Goal: Check status: Check status

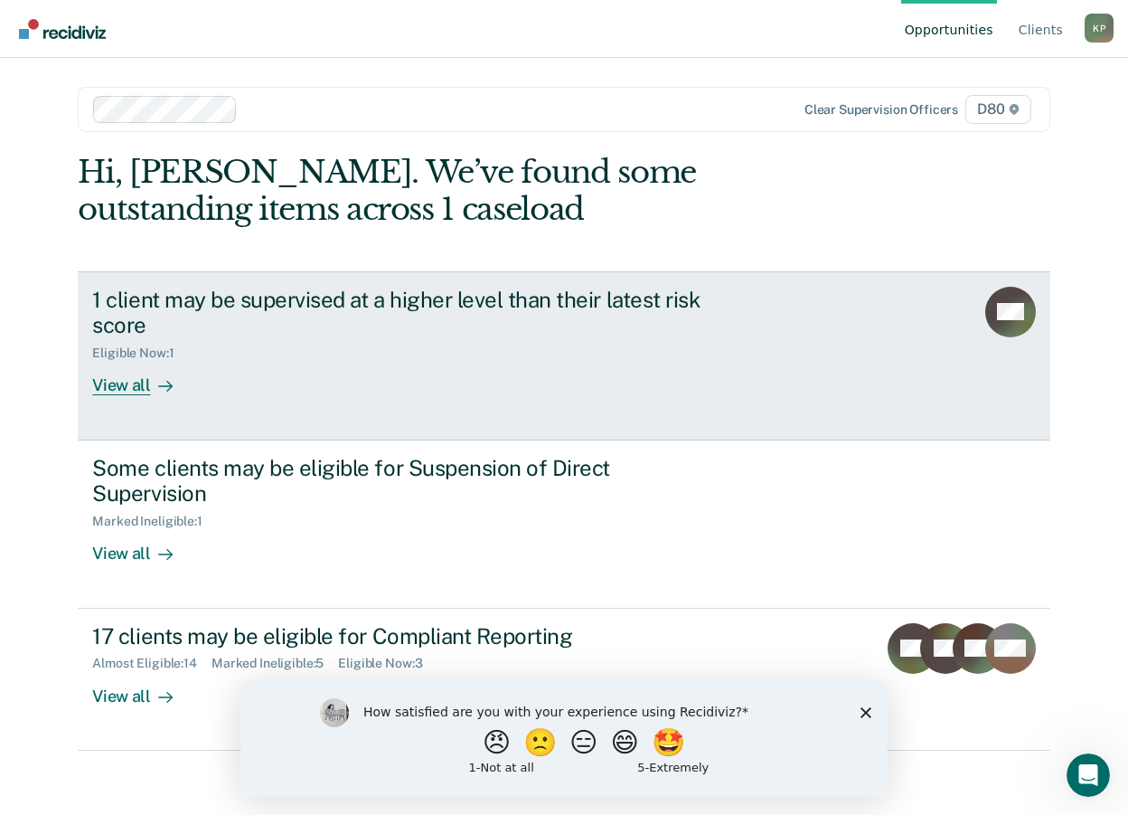
click at [312, 348] on div "Eligible Now : 1" at bounding box center [409, 349] width 635 height 23
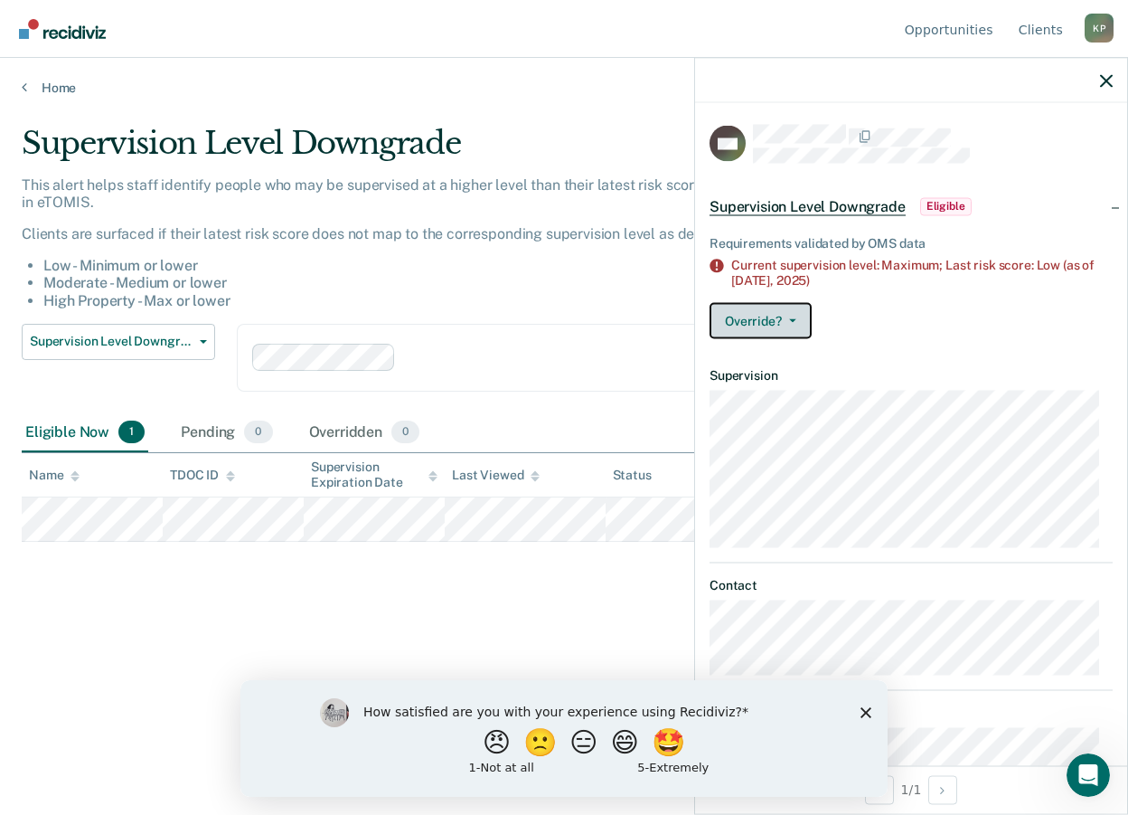
click at [801, 320] on button "Override?" at bounding box center [761, 320] width 102 height 36
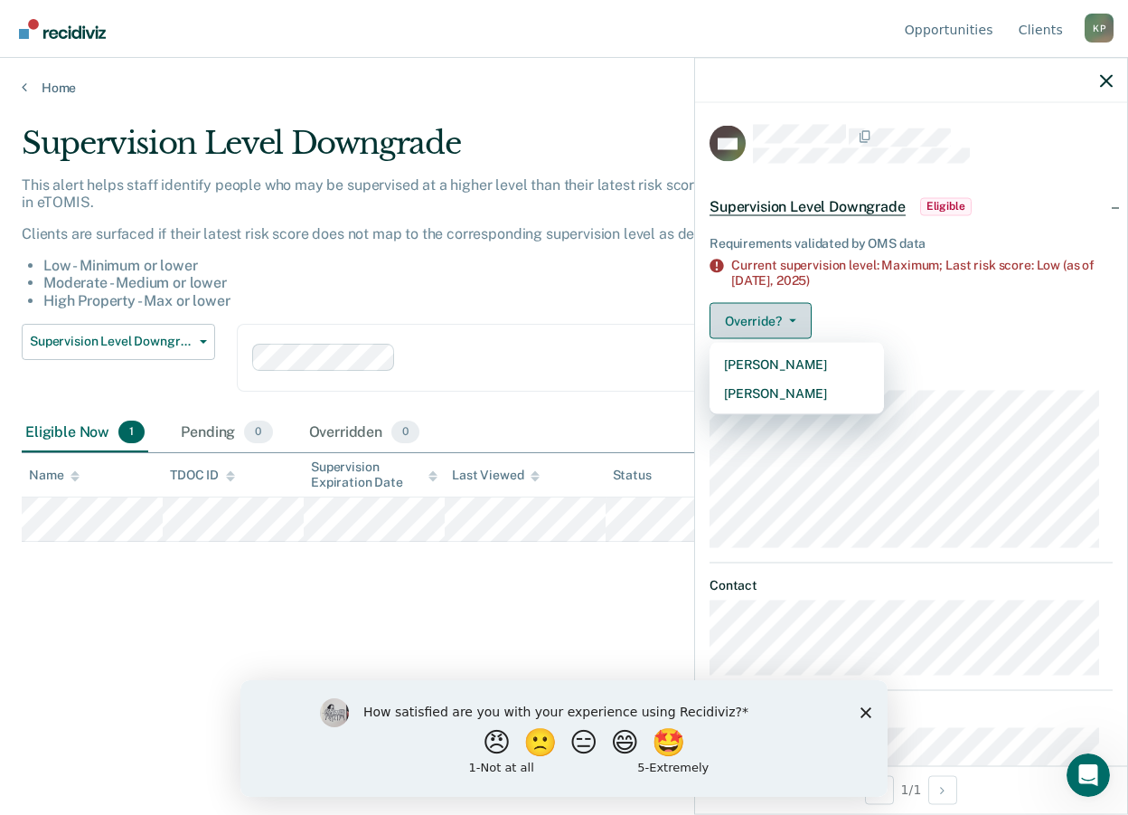
click at [801, 320] on button "Override?" at bounding box center [761, 320] width 102 height 36
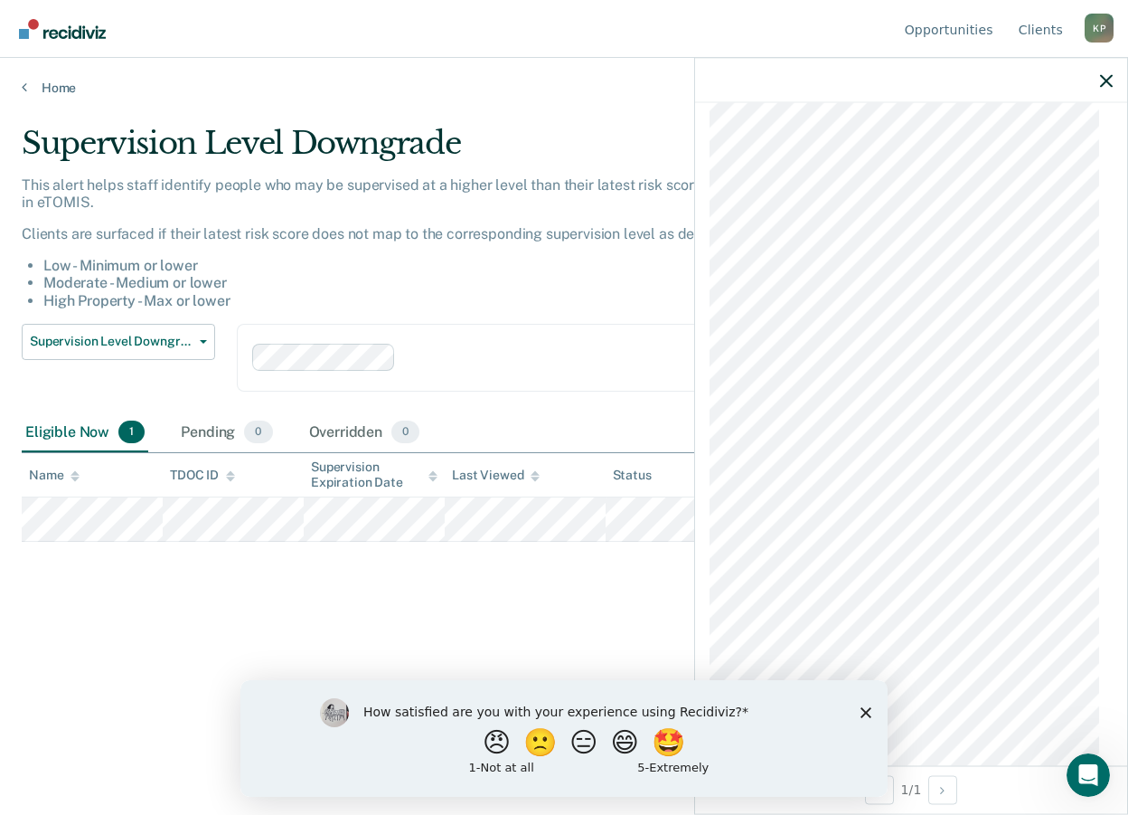
scroll to position [2060, 0]
click at [855, 711] on div "How satisfied are you with your experience using Recidiviz? 😠 🙁 😑 😄 🤩 1 - Not a…" at bounding box center [563, 737] width 647 height 117
click at [860, 709] on div "How satisfied are you with your experience using Recidiviz? 😠 🙁 😑 😄 🤩 1 - Not a…" at bounding box center [563, 737] width 647 height 117
click at [869, 716] on icon "Close survey" at bounding box center [866, 711] width 11 height 11
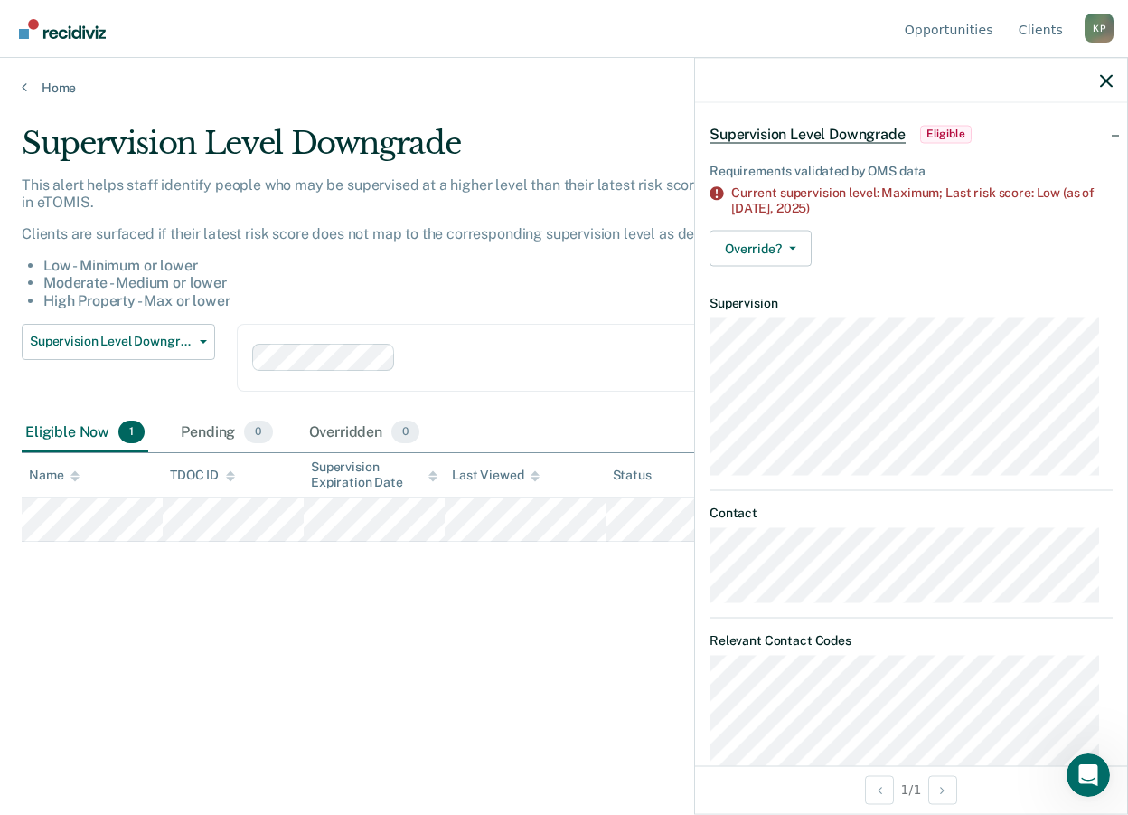
scroll to position [0, 0]
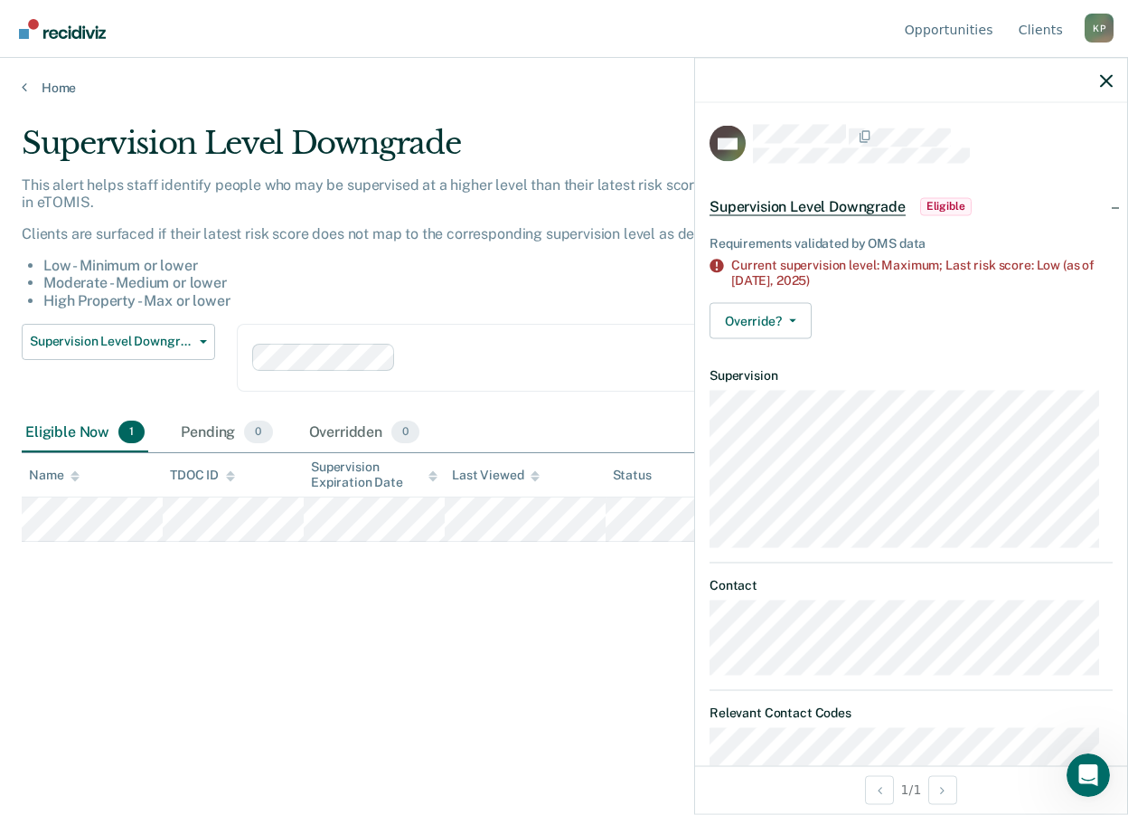
click at [562, 639] on div "Supervision Level Downgrade This alert helps staff identify people who may be s…" at bounding box center [564, 402] width 1085 height 554
click at [206, 427] on div "Pending 0" at bounding box center [226, 433] width 99 height 40
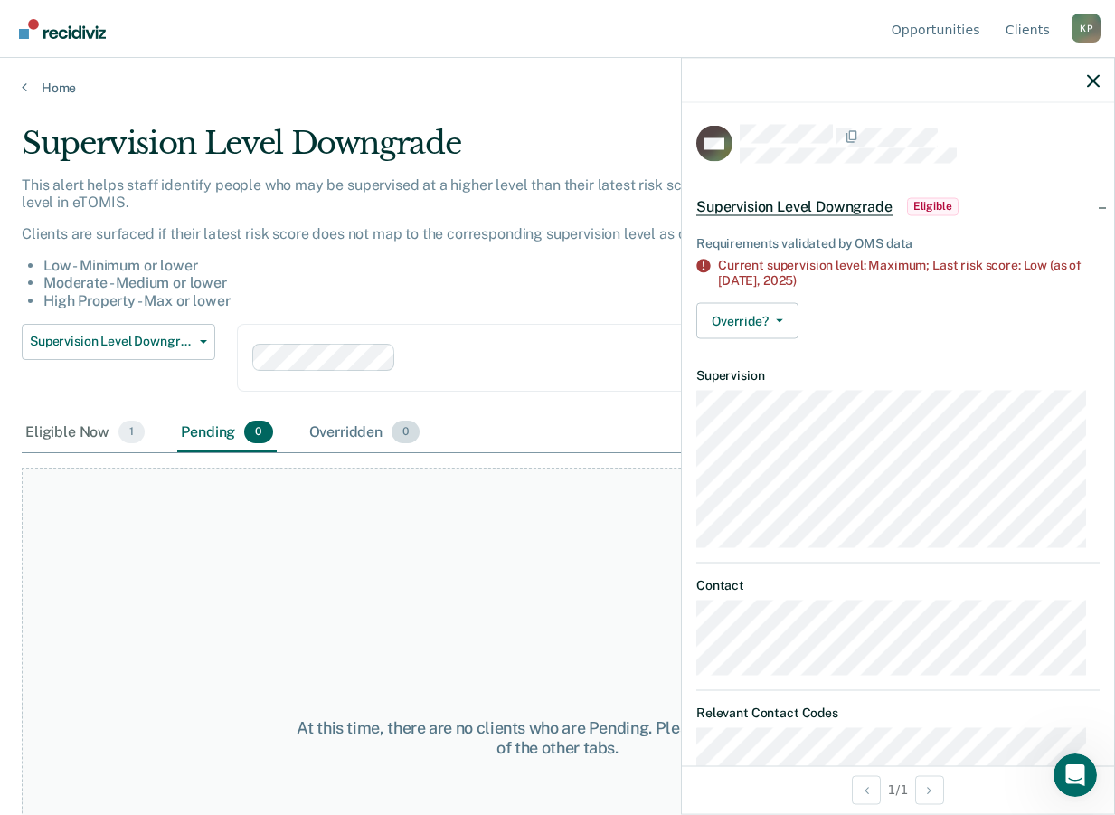
click at [328, 430] on div "Overridden 0" at bounding box center [365, 433] width 118 height 40
click at [1095, 78] on icon "button" at bounding box center [1093, 80] width 13 height 13
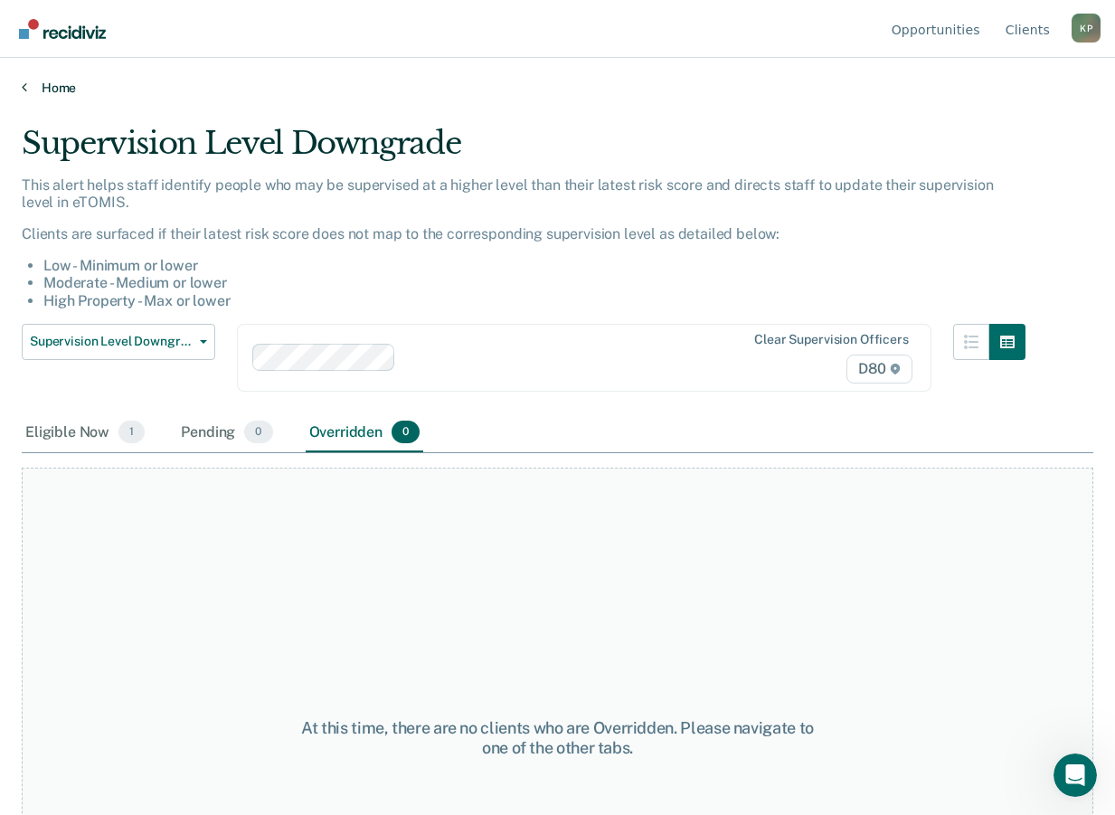
click at [36, 91] on link "Home" at bounding box center [557, 88] width 1071 height 16
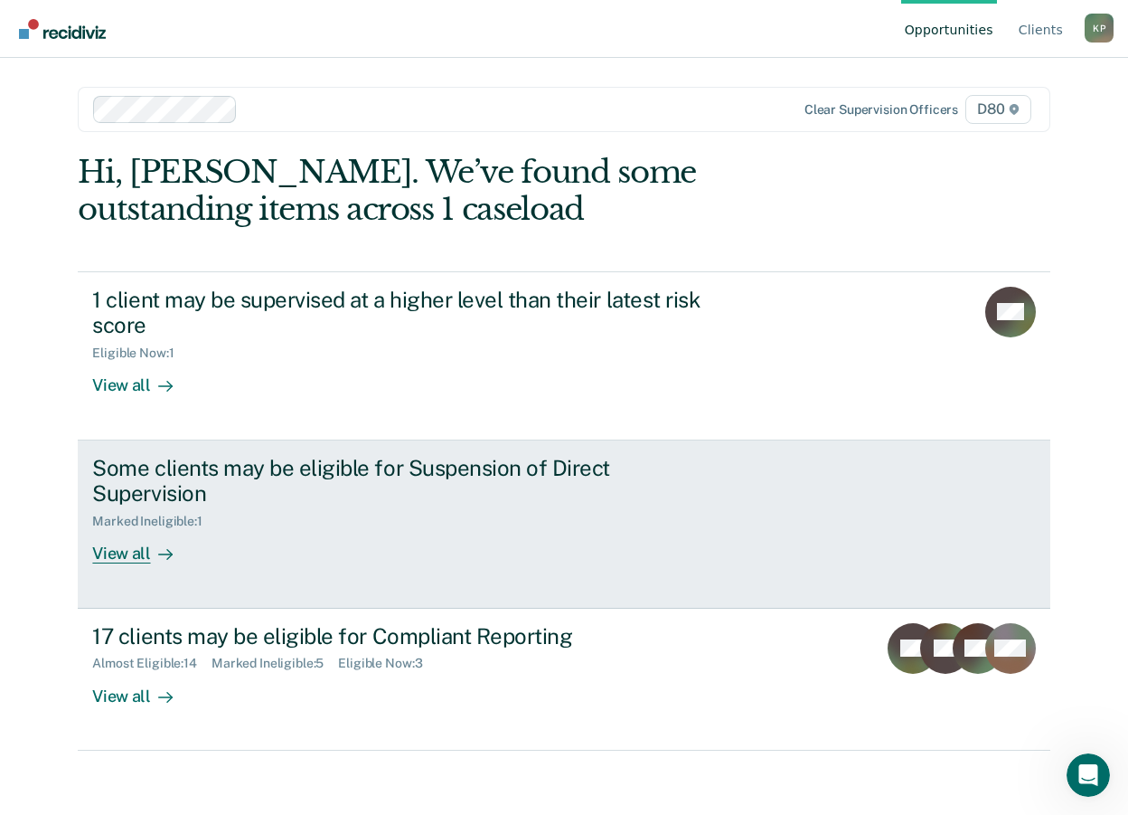
click at [134, 531] on div "View all" at bounding box center [142, 546] width 101 height 35
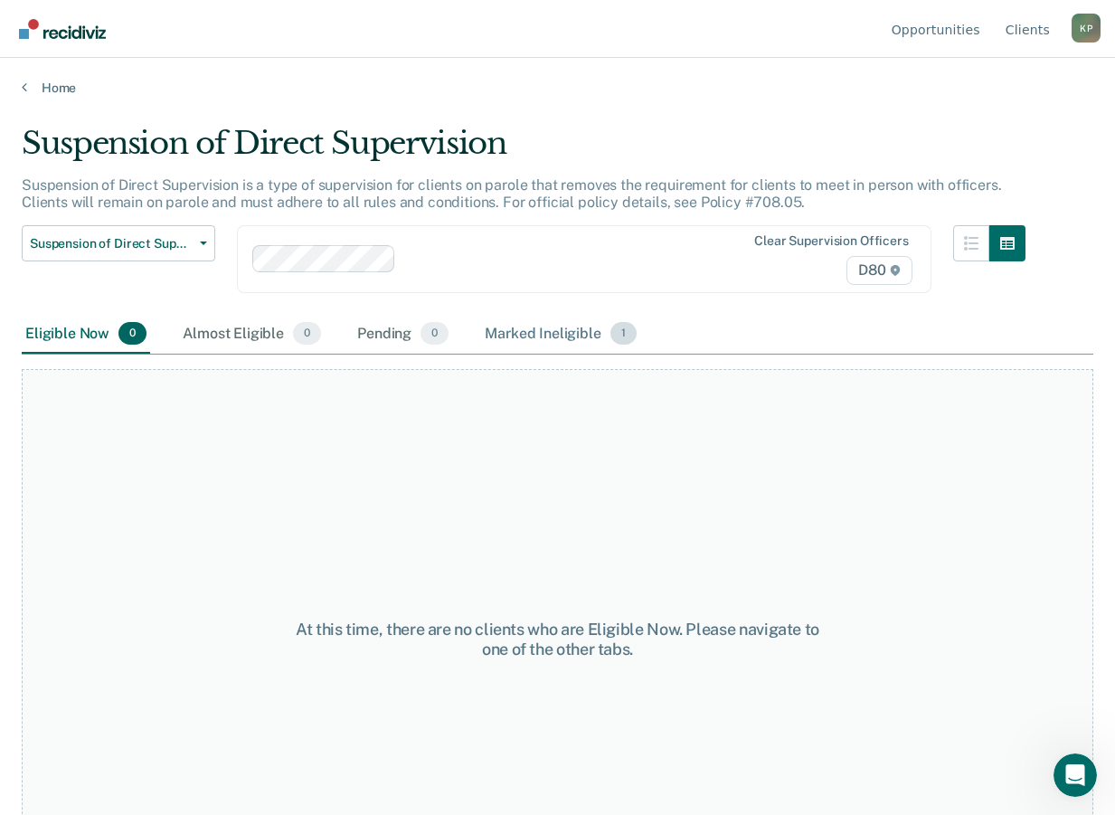
click at [534, 331] on div "Marked Ineligible 1" at bounding box center [560, 335] width 159 height 40
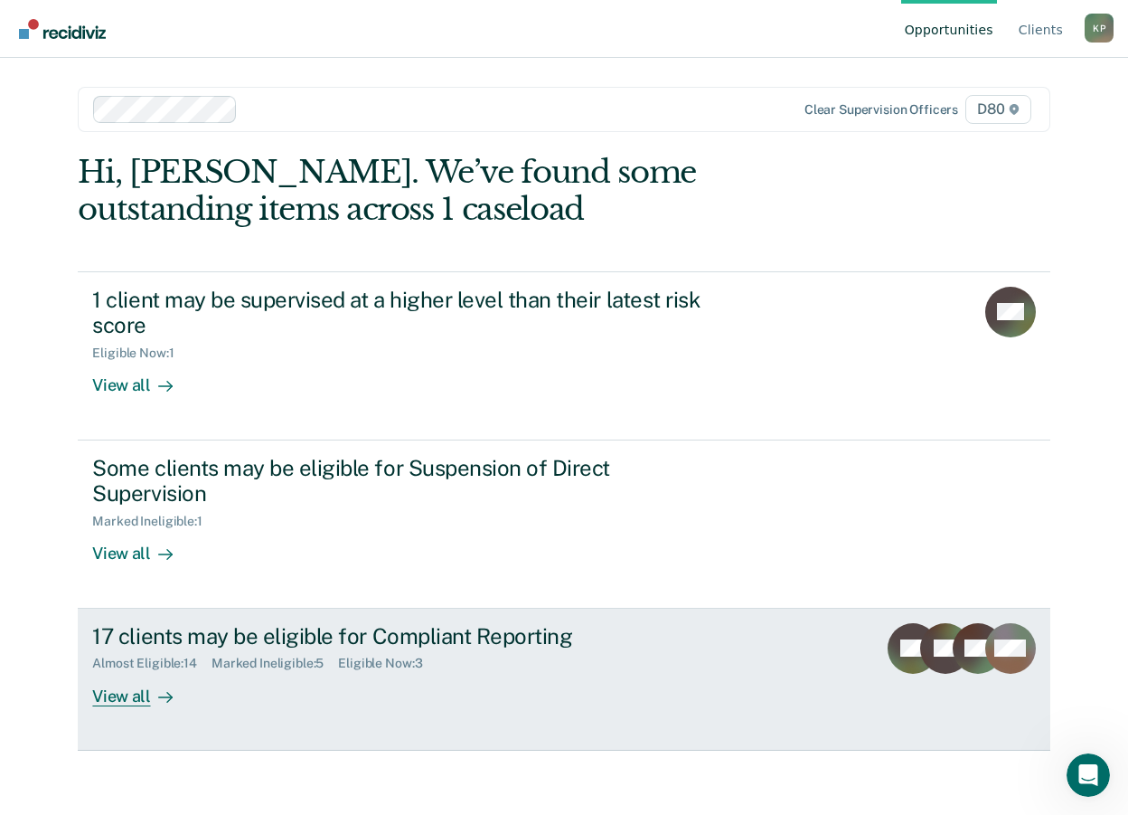
click at [243, 623] on div "17 clients may be eligible for Compliant Reporting" at bounding box center [409, 636] width 635 height 26
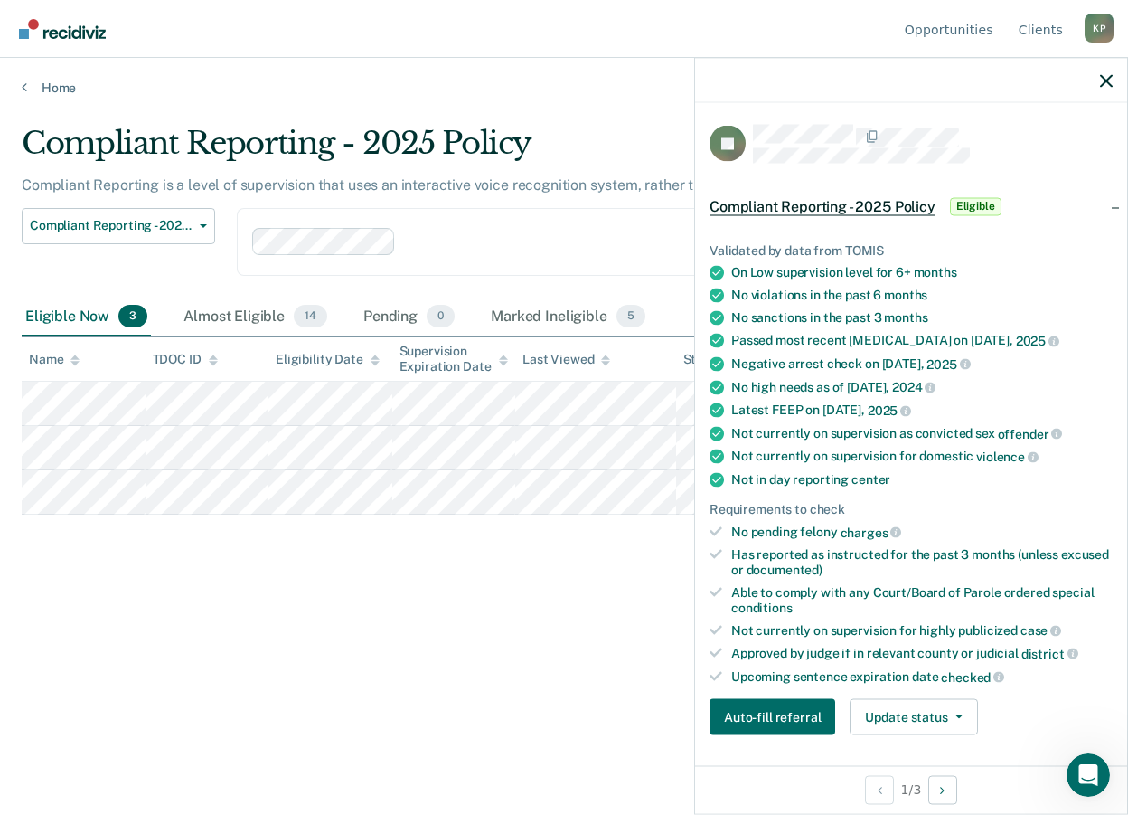
click at [335, 588] on div "Compliant Reporting - 2025 Policy Compliant Reporting is a level of supervision…" at bounding box center [564, 402] width 1085 height 554
click at [1105, 80] on icon "button" at bounding box center [1106, 80] width 13 height 13
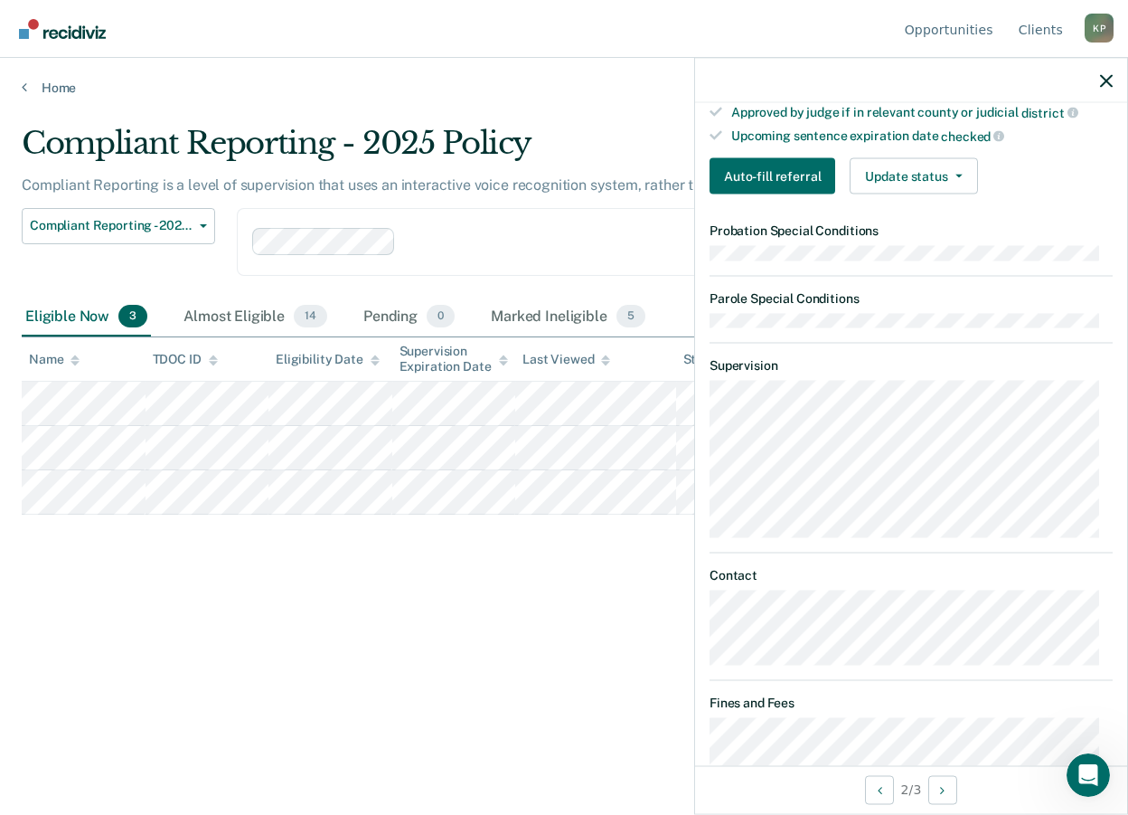
scroll to position [542, 0]
click at [451, 629] on div "Compliant Reporting - 2025 Policy Compliant Reporting is a level of supervision…" at bounding box center [564, 402] width 1085 height 554
click at [1102, 81] on icon "button" at bounding box center [1106, 80] width 13 height 13
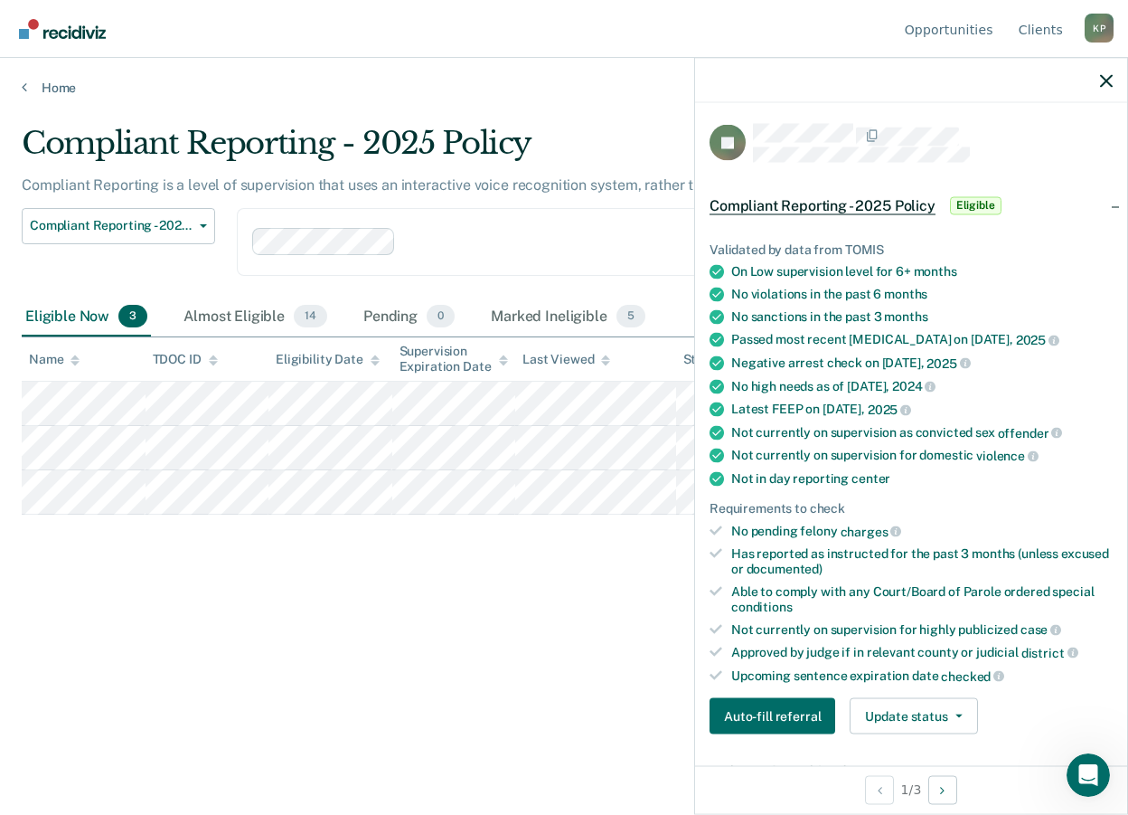
scroll to position [0, 0]
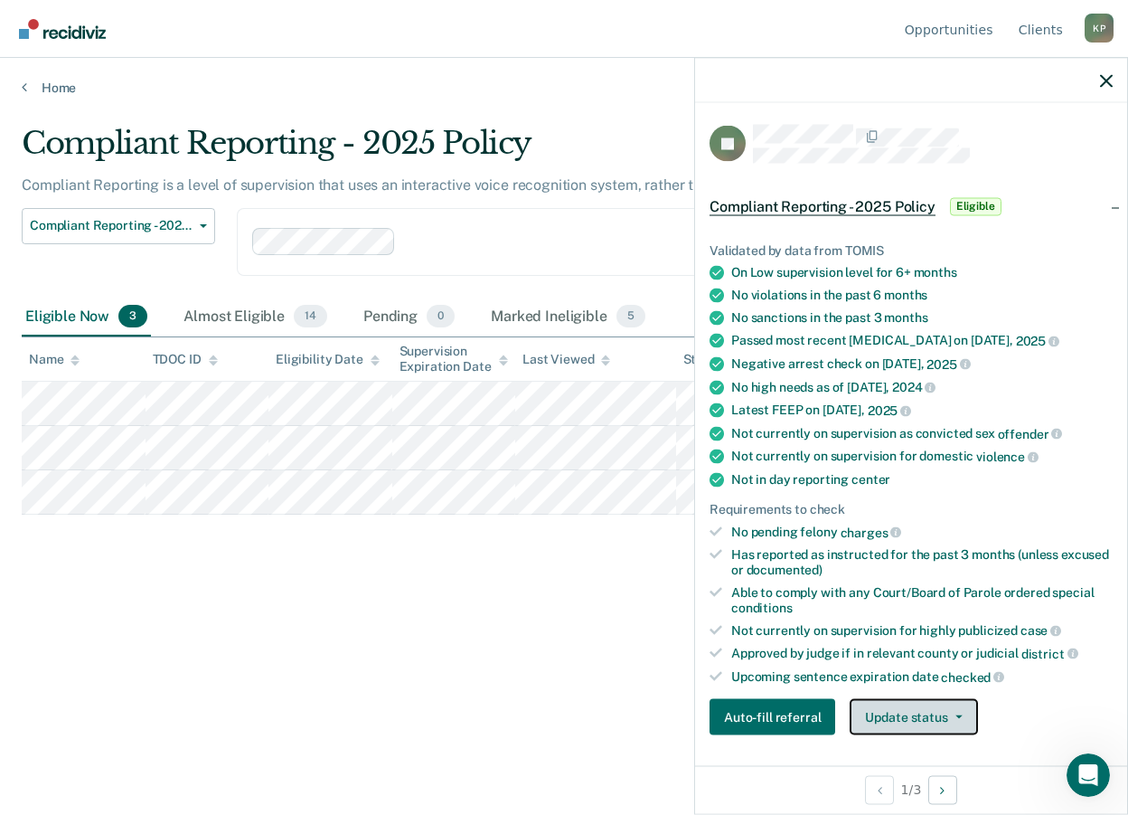
click at [912, 729] on button "Update status" at bounding box center [913, 717] width 127 height 36
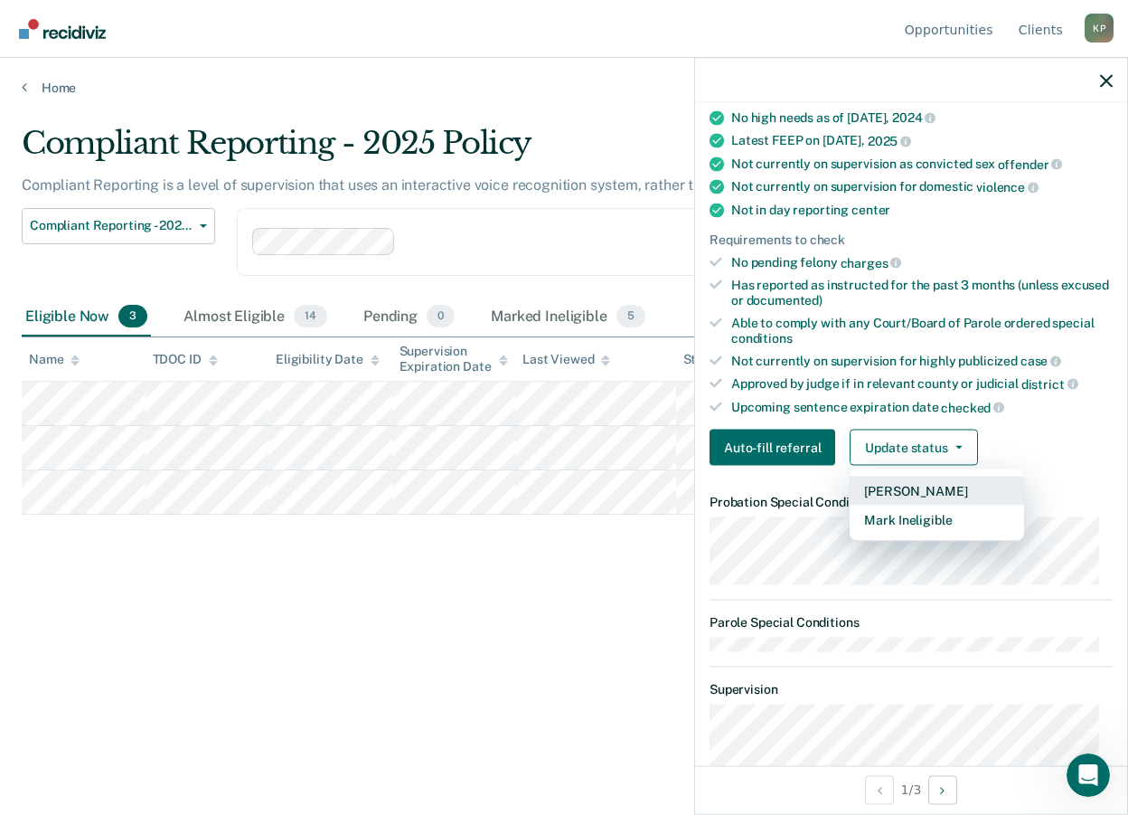
scroll to position [271, 0]
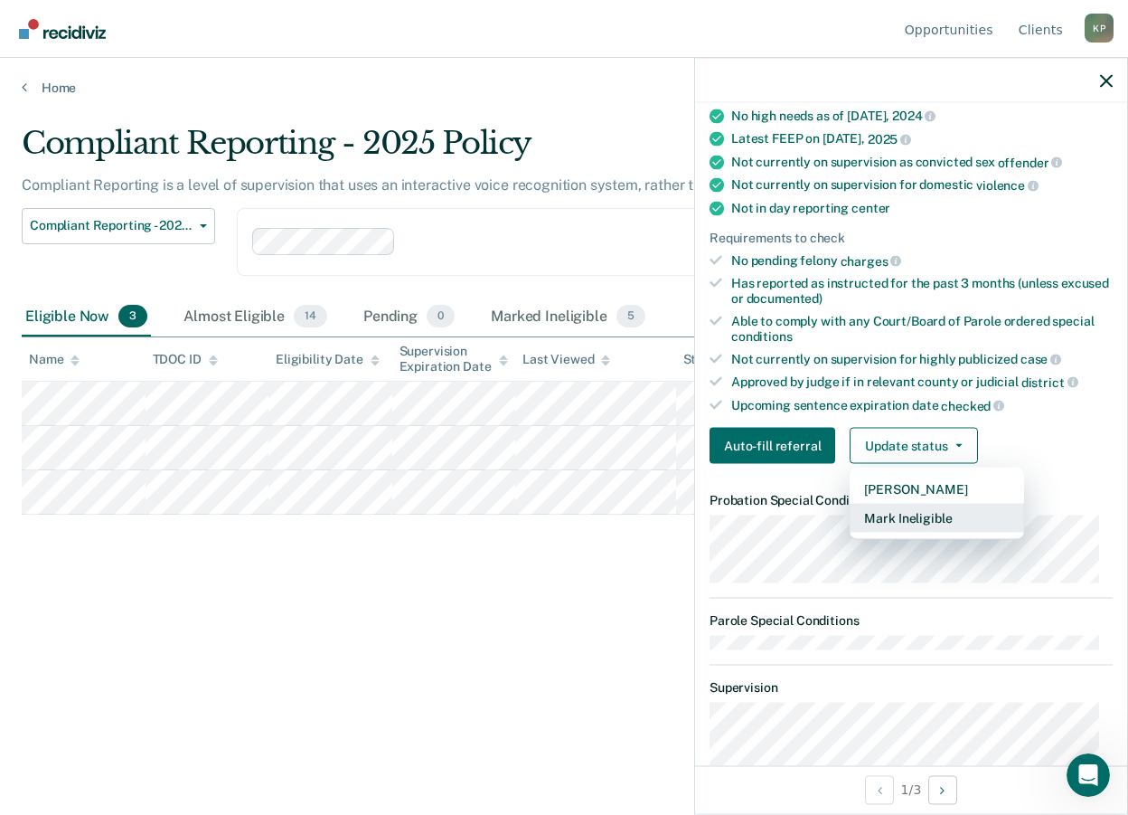
drag, startPoint x: 937, startPoint y: 518, endPoint x: 340, endPoint y: 632, distance: 607.5
click at [354, 630] on body "Looks like you’re using Internet Explorer 11. For faster loading and a better e…" at bounding box center [564, 407] width 1128 height 815
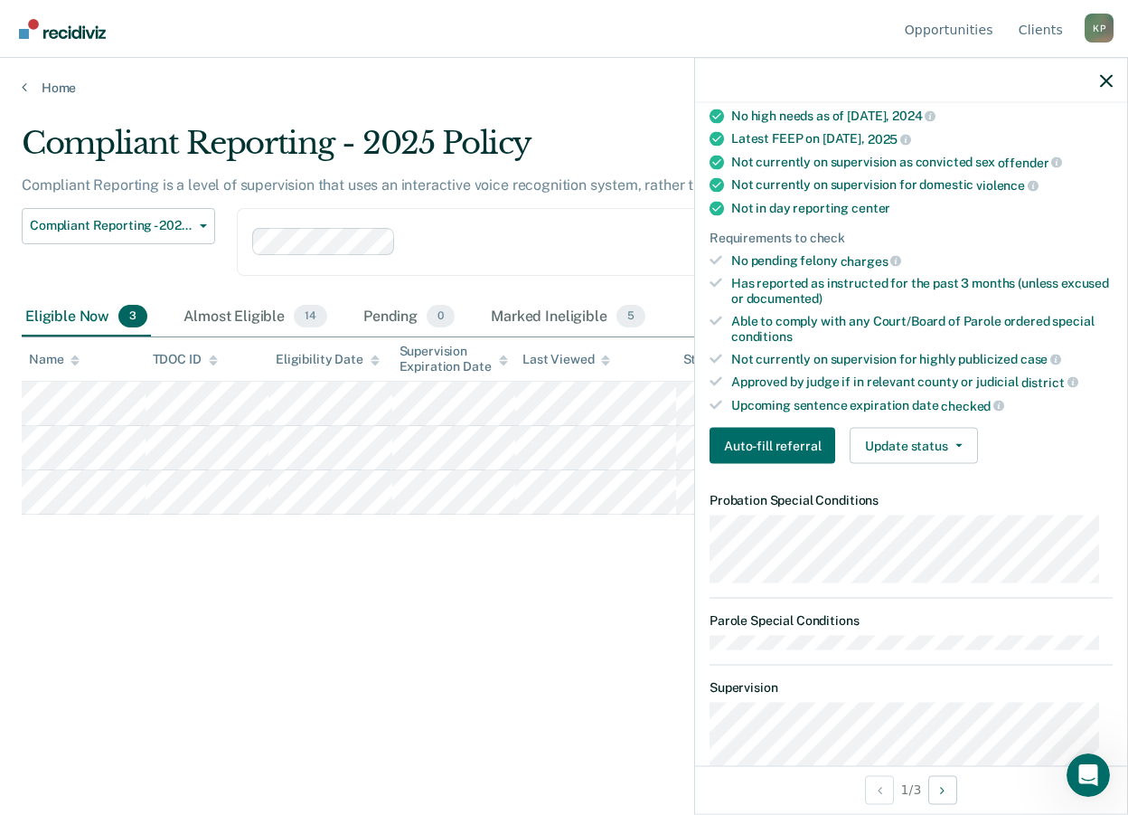
click at [761, 30] on nav "Opportunities Client s [PERSON_NAME] K P Profile How it works Log Out" at bounding box center [563, 28] width 1099 height 57
click at [1113, 81] on div at bounding box center [911, 80] width 432 height 45
click at [61, 80] on link "Home" at bounding box center [564, 88] width 1085 height 16
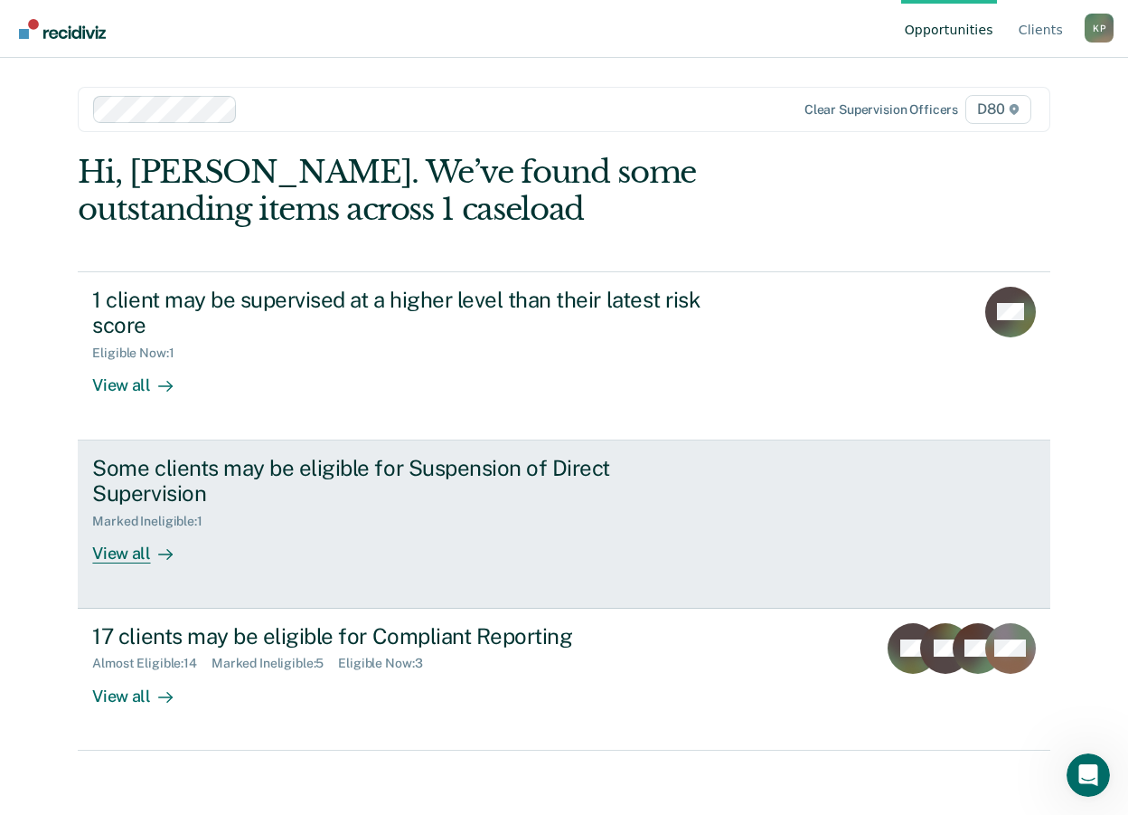
click at [138, 530] on div "View all" at bounding box center [142, 546] width 101 height 35
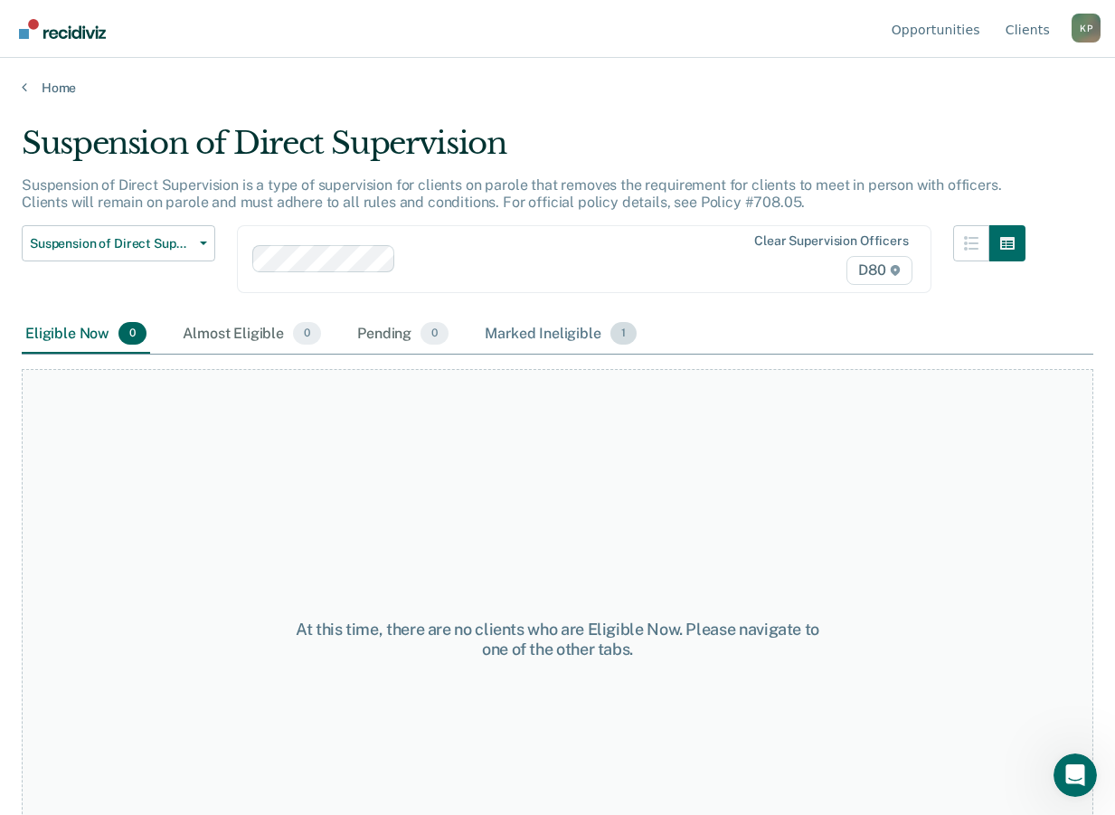
click at [562, 327] on div "Marked Ineligible 1" at bounding box center [560, 335] width 159 height 40
